Goal: Task Accomplishment & Management: Manage account settings

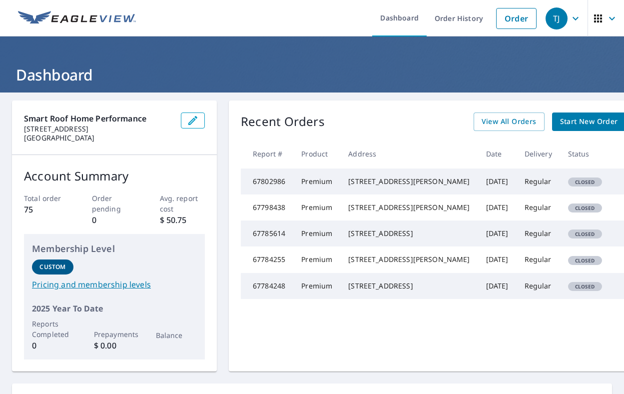
click at [575, 18] on icon "button" at bounding box center [576, 18] width 12 height 12
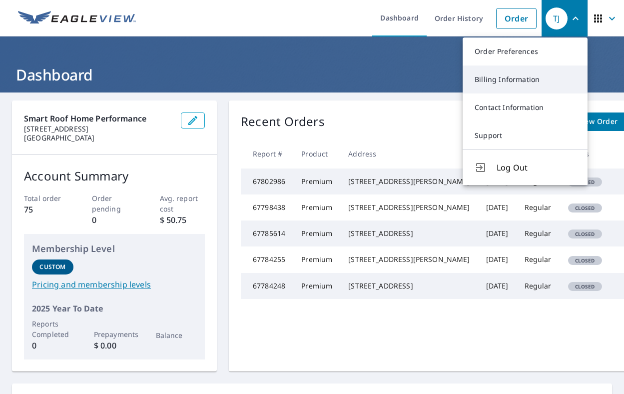
click at [499, 72] on link "Billing Information" at bounding box center [525, 79] width 125 height 28
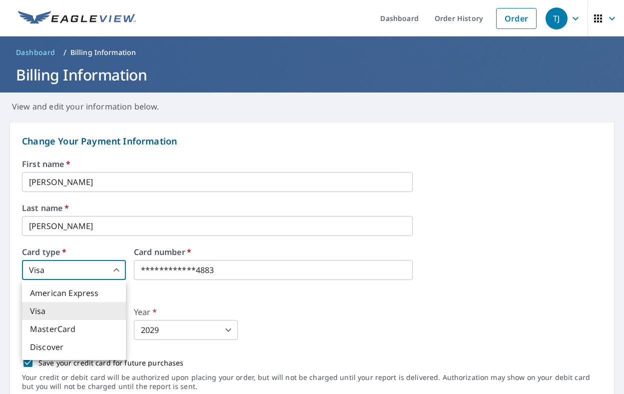
click at [119, 269] on body "**********" at bounding box center [312, 197] width 624 height 394
click at [184, 265] on div at bounding box center [312, 197] width 624 height 394
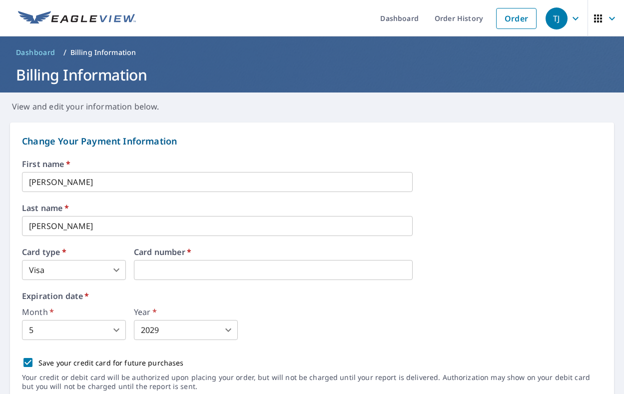
click at [287, 297] on label "Expiration date   *" at bounding box center [312, 296] width 580 height 8
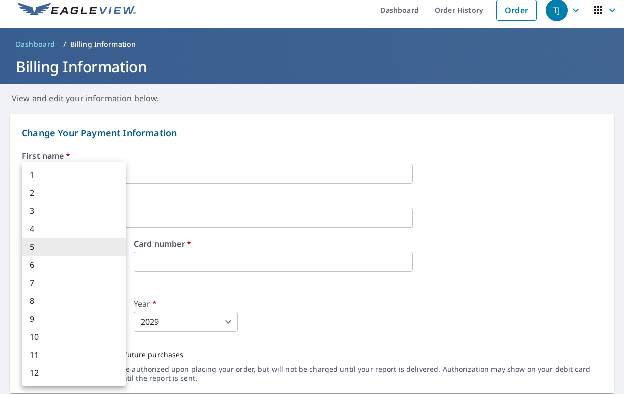
click at [119, 322] on body "TJ TJ Dashboard Order History Order TJ Dashboard / Billing Information Billing …" at bounding box center [312, 197] width 624 height 394
click at [65, 376] on li "12" at bounding box center [74, 373] width 104 height 18
type input "12"
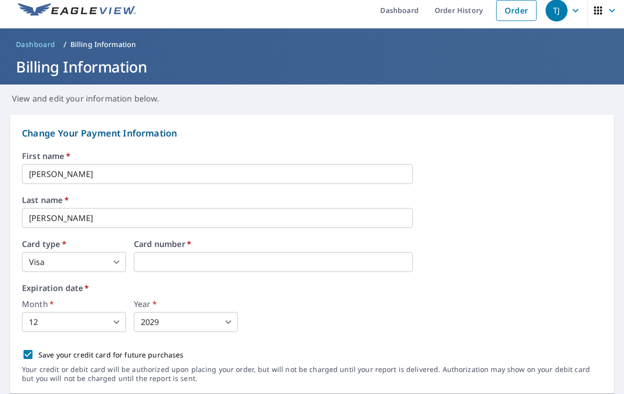
click at [242, 340] on div "First name   * [PERSON_NAME] ​ Last name   * [PERSON_NAME] ​ Card type   * Visa…" at bounding box center [312, 272] width 580 height 241
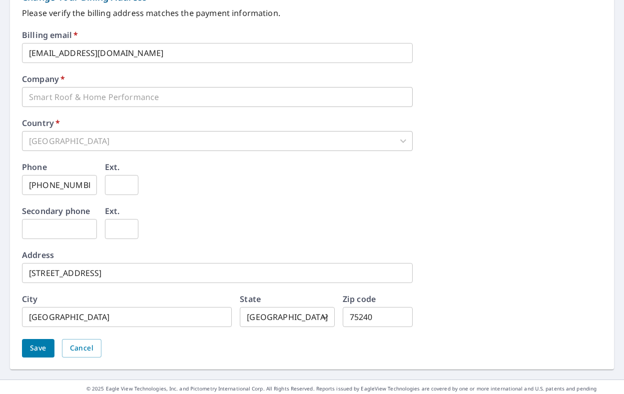
scroll to position [453, 0]
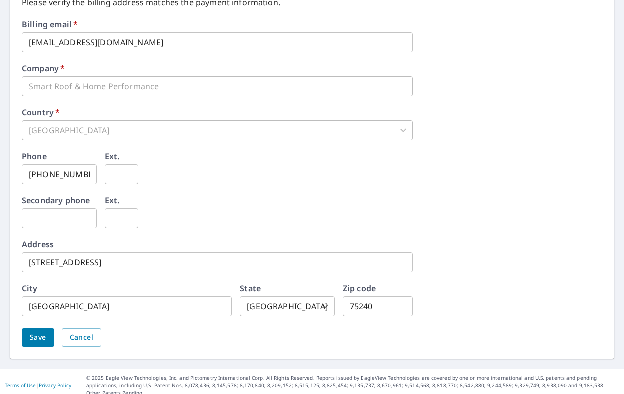
click at [115, 265] on input "[STREET_ADDRESS]" at bounding box center [217, 262] width 391 height 20
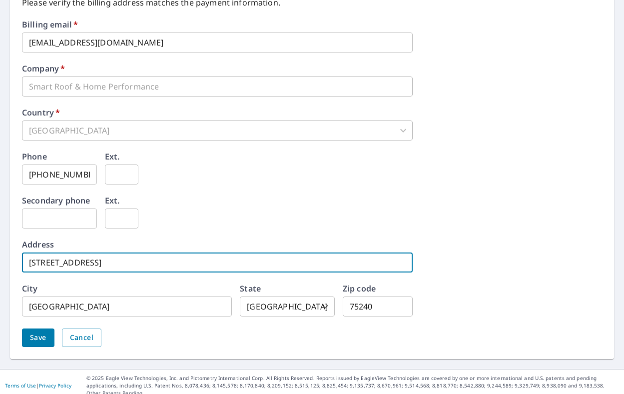
click at [115, 265] on input "[STREET_ADDRESS]" at bounding box center [217, 262] width 391 height 20
type input "[STREET_ADDRESS]"
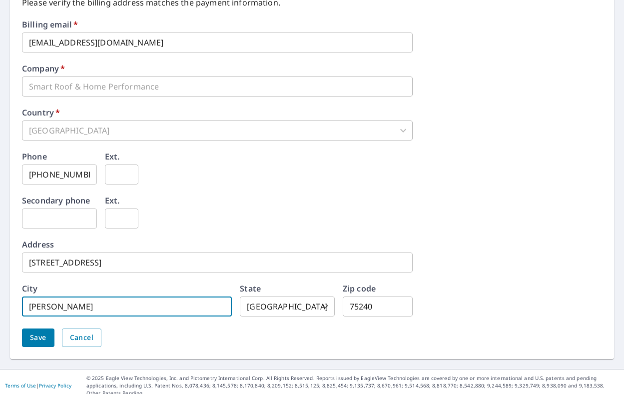
type input "[PERSON_NAME]"
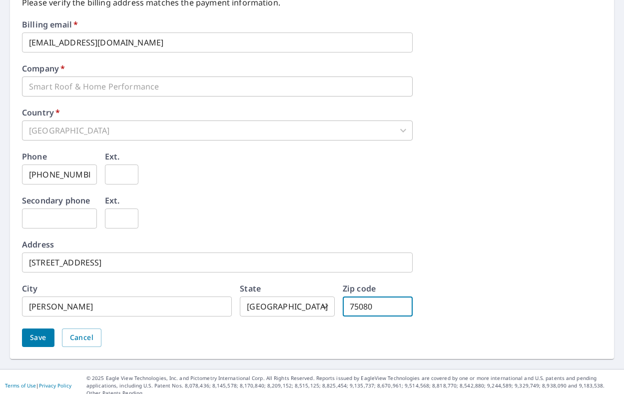
type input "75080"
click at [26, 341] on button "Save" at bounding box center [38, 337] width 32 height 18
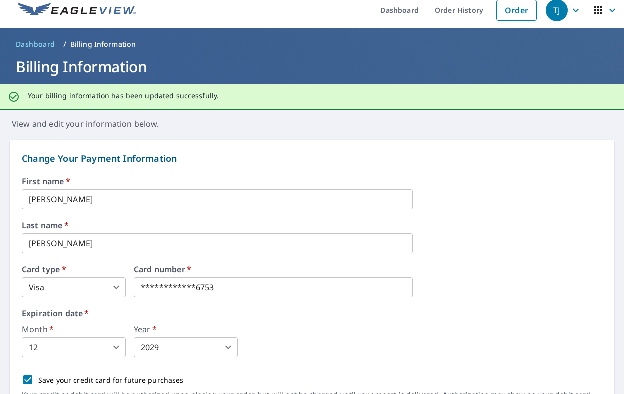
scroll to position [0, 0]
